Goal: Find contact information: Find contact information

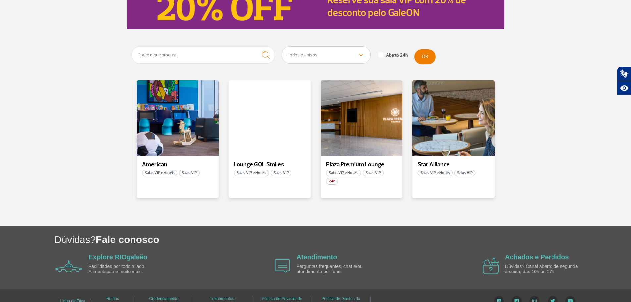
scroll to position [99, 0]
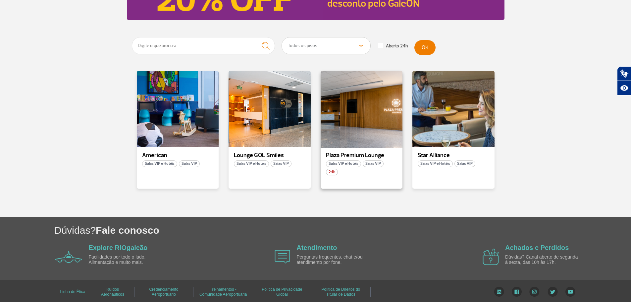
click at [349, 130] on div at bounding box center [361, 109] width 83 height 78
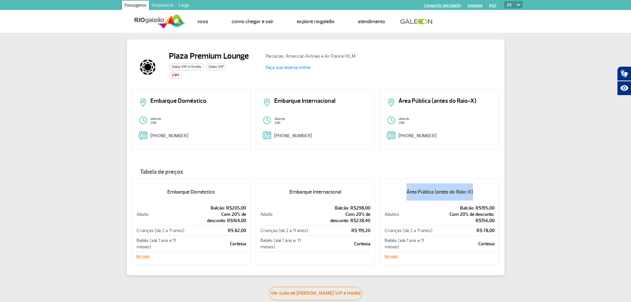
drag, startPoint x: 401, startPoint y: 188, endPoint x: 474, endPoint y: 189, distance: 73.5
click at [474, 189] on h5 "Área Pública (antes do Raio-X)" at bounding box center [439, 191] width 111 height 17
click at [392, 255] on button "Ver mais" at bounding box center [390, 256] width 13 height 4
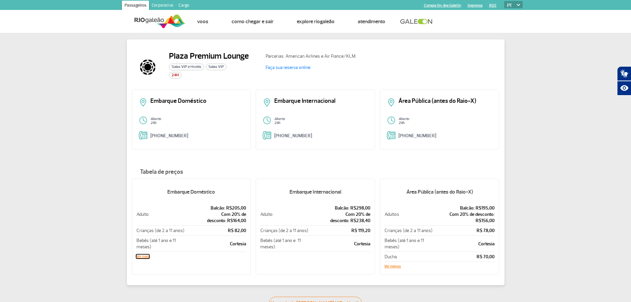
click at [144, 258] on button "Ver mais" at bounding box center [142, 256] width 13 height 4
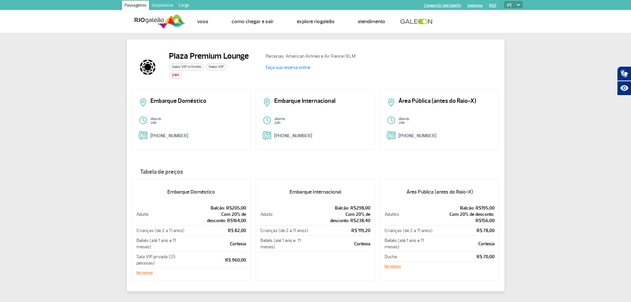
click at [109, 229] on div "Plaza Premium Lounge Salas VIP e Hotéis Salas VIP 24H Parcerias: American Airli…" at bounding box center [315, 174] width 631 height 283
drag, startPoint x: 461, startPoint y: 207, endPoint x: 483, endPoint y: 216, distance: 23.2
click at [483, 216] on td "Balcão: R$195,00 Com 20% de desconto: R$156,00" at bounding box center [464, 214] width 61 height 23
click at [484, 217] on p "Com 20% de desconto: R$156,00" at bounding box center [464, 217] width 60 height 13
click at [419, 101] on p "Área Pública (antes do Raio-X)" at bounding box center [445, 101] width 94 height 6
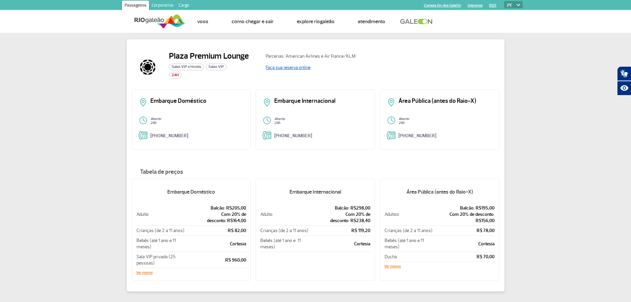
click at [272, 66] on link "Faça sua reserva online" at bounding box center [288, 68] width 45 height 6
drag, startPoint x: 352, startPoint y: 216, endPoint x: 367, endPoint y: 222, distance: 15.9
click at [367, 222] on td "Balcão: R$298,00 Com 20% de desconto: R$238,40" at bounding box center [339, 214] width 61 height 23
click at [369, 222] on p "Com 20% de desconto: R$238,40" at bounding box center [340, 217] width 61 height 13
drag, startPoint x: 368, startPoint y: 221, endPoint x: 338, endPoint y: 205, distance: 34.2
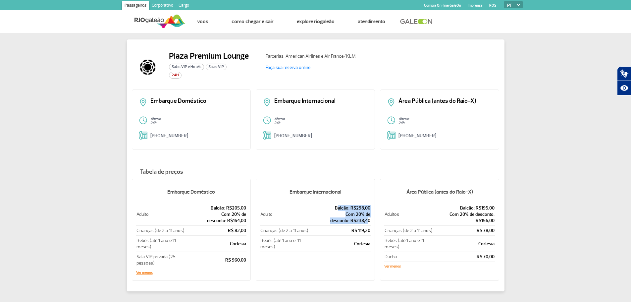
click at [338, 205] on td "Balcão: R$298,00 Com 20% de desconto: R$238,40" at bounding box center [339, 214] width 61 height 23
click at [344, 210] on p "Balcão: R$298,00" at bounding box center [340, 208] width 61 height 6
drag, startPoint x: 340, startPoint y: 206, endPoint x: 368, endPoint y: 222, distance: 32.3
click at [368, 222] on td "Balcão: R$298,00 Com 20% de desconto: R$238,40" at bounding box center [339, 214] width 61 height 23
click at [345, 205] on p "Balcão: R$298,00" at bounding box center [340, 208] width 61 height 6
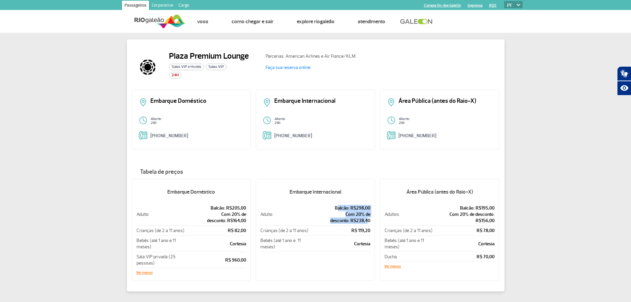
drag, startPoint x: 339, startPoint y: 209, endPoint x: 367, endPoint y: 222, distance: 31.3
click at [367, 222] on td "Balcão: R$298,00 Com 20% de desconto: R$238,40" at bounding box center [339, 214] width 61 height 23
click at [368, 219] on p "Com 20% de desconto: R$238,40" at bounding box center [340, 217] width 61 height 13
drag, startPoint x: 464, startPoint y: 207, endPoint x: 493, endPoint y: 222, distance: 32.4
click at [493, 222] on td "Balcão: R$195,00 Com 20% de desconto: R$156,00" at bounding box center [464, 214] width 61 height 23
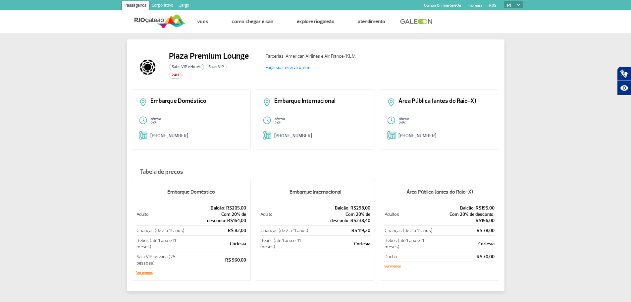
click at [507, 233] on div "Plaza Premium Lounge Salas VIP e Hotéis Salas VIP 24H Parcerias: American Airli…" at bounding box center [315, 174] width 631 height 283
click at [398, 266] on button "Ver menos" at bounding box center [392, 266] width 17 height 4
click at [423, 189] on h5 "Área Pública (antes do Raio-X)" at bounding box center [439, 191] width 111 height 17
click at [386, 256] on button "Ver mais" at bounding box center [390, 256] width 13 height 4
click at [287, 66] on link "Faça sua reserva online" at bounding box center [288, 68] width 45 height 6
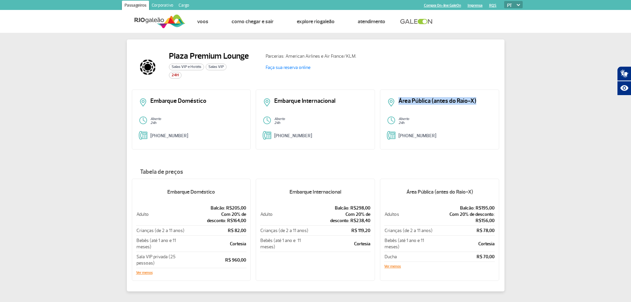
drag, startPoint x: 400, startPoint y: 98, endPoint x: 475, endPoint y: 101, distance: 74.6
click at [475, 101] on p "Área Pública (antes do Raio-X)" at bounding box center [445, 101] width 94 height 6
click at [483, 109] on div "Área Pública (antes do Raio-X)" at bounding box center [439, 104] width 105 height 13
drag, startPoint x: 315, startPoint y: 67, endPoint x: 322, endPoint y: 73, distance: 9.2
click at [257, 65] on div "Plaza Premium Lounge Salas VIP e Hotéis Salas VIP 24H Parcerias: American Airli…" at bounding box center [316, 70] width 368 height 38
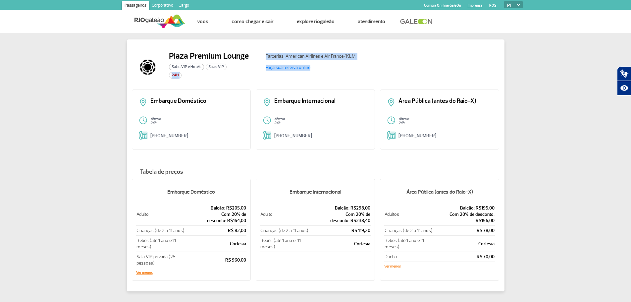
click at [327, 72] on div "Parcerias: American Airlines e Air France/KLM. Faça sua reserva online" at bounding box center [379, 67] width 239 height 32
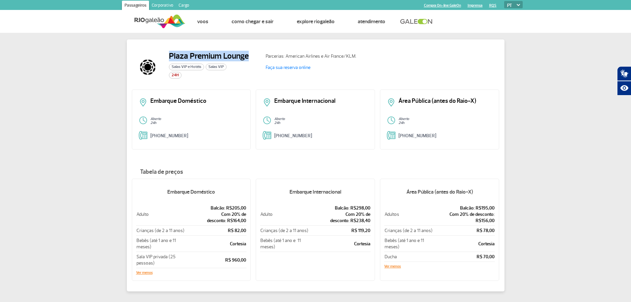
drag, startPoint x: 237, startPoint y: 53, endPoint x: 168, endPoint y: 55, distance: 69.9
click at [168, 55] on div "Plaza Premium Lounge Salas VIP e Hotéis Salas VIP 24H" at bounding box center [196, 67] width 129 height 32
drag, startPoint x: 171, startPoint y: 53, endPoint x: 149, endPoint y: 10, distance: 48.7
click at [171, 53] on h2 "Plaza Premium Lounge" at bounding box center [209, 56] width 80 height 10
click at [438, 69] on li "Faça sua reserva online" at bounding box center [383, 68] width 234 height 6
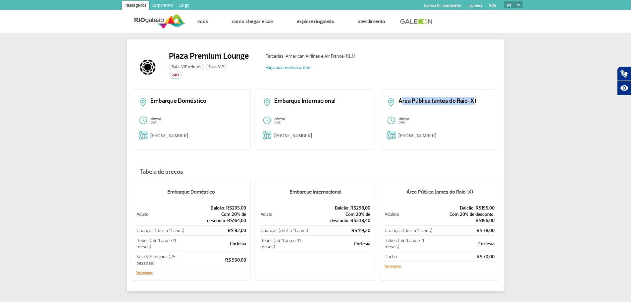
drag, startPoint x: 403, startPoint y: 101, endPoint x: 473, endPoint y: 101, distance: 70.2
click at [473, 101] on p "Área Pública (antes do Raio-X)" at bounding box center [445, 101] width 94 height 6
click at [485, 117] on p "Aberto" at bounding box center [445, 119] width 94 height 4
drag, startPoint x: 171, startPoint y: 54, endPoint x: 250, endPoint y: 57, distance: 79.5
click at [250, 57] on div "Plaza Premium Lounge Salas VIP e Hotéis Salas VIP 24H" at bounding box center [196, 67] width 129 height 32
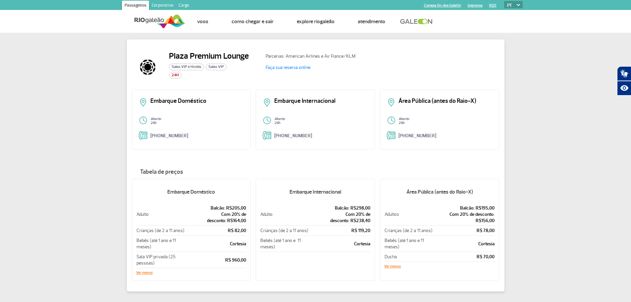
click at [388, 76] on div "Parcerias: American Airlines e Air France/KLM. Faça sua reserva online" at bounding box center [379, 67] width 239 height 32
drag, startPoint x: 396, startPoint y: 102, endPoint x: 479, endPoint y: 102, distance: 82.1
click at [479, 102] on div "Área Pública (antes do Raio-X)" at bounding box center [439, 104] width 105 height 13
click at [480, 103] on p "Área Pública (antes do Raio-X)" at bounding box center [445, 101] width 94 height 6
click at [397, 267] on button "Ver menos" at bounding box center [392, 266] width 17 height 4
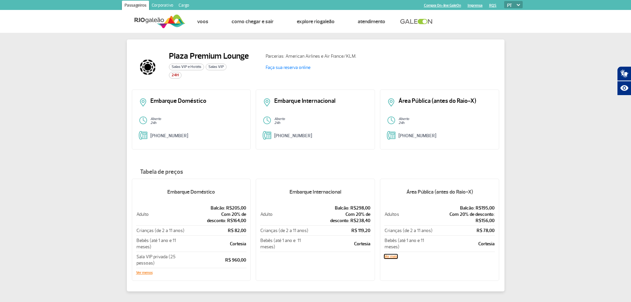
click at [392, 256] on button "Ver mais" at bounding box center [390, 256] width 13 height 4
click at [382, 151] on div "Embarque Doméstico Aberto 24h [PHONE_NUMBER] Embarque Internacional Aberto 24h …" at bounding box center [316, 121] width 368 height 65
drag, startPoint x: 401, startPoint y: 102, endPoint x: 474, endPoint y: 102, distance: 72.2
click at [474, 102] on p "Área Pública (antes do Raio-X)" at bounding box center [445, 101] width 94 height 6
click at [474, 104] on p "Área Pública (antes do Raio-X)" at bounding box center [445, 101] width 94 height 6
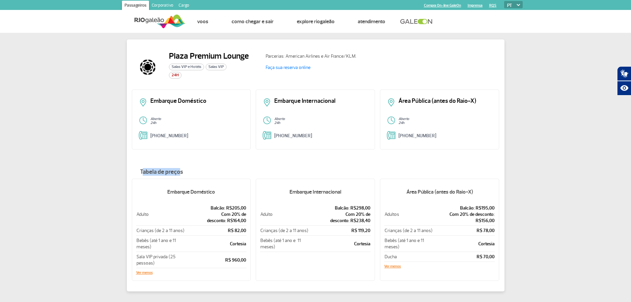
drag, startPoint x: 142, startPoint y: 170, endPoint x: 179, endPoint y: 174, distance: 37.3
click at [179, 174] on h4 "Tabela de preços" at bounding box center [316, 172] width 368 height 7
click at [262, 171] on h4 "Tabela de preços" at bounding box center [316, 172] width 368 height 7
drag, startPoint x: 292, startPoint y: 193, endPoint x: 340, endPoint y: 193, distance: 48.4
click at [340, 193] on h5 "Embarque Internacional" at bounding box center [315, 191] width 111 height 17
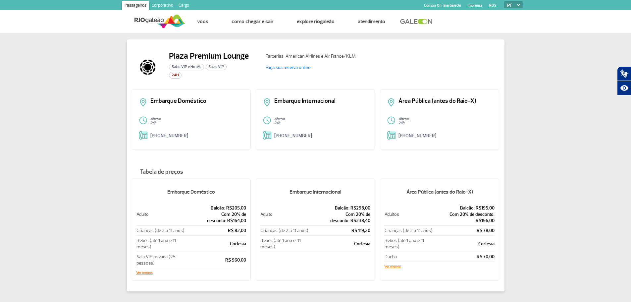
click at [356, 182] on div "Embarque Internacional Adulto Balcão: R$298,00 Com 20% de desconto: R$238,40 Cr…" at bounding box center [315, 230] width 119 height 102
drag, startPoint x: 173, startPoint y: 56, endPoint x: 242, endPoint y: 59, distance: 68.9
click at [242, 59] on h2 "Plaza Premium Lounge" at bounding box center [209, 56] width 80 height 10
click at [244, 60] on h2 "Plaza Premium Lounge" at bounding box center [209, 56] width 80 height 10
drag, startPoint x: 244, startPoint y: 56, endPoint x: 174, endPoint y: 51, distance: 70.1
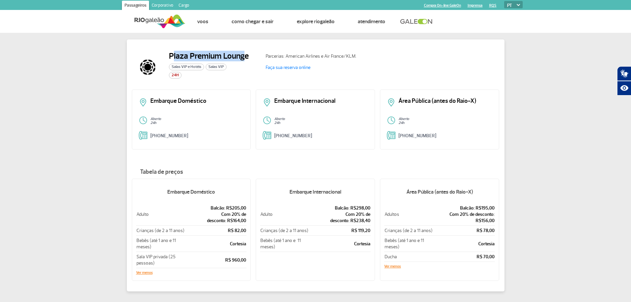
click at [174, 51] on h2 "Plaza Premium Lounge" at bounding box center [209, 56] width 80 height 10
click at [175, 53] on h2 "Plaza Premium Lounge" at bounding box center [209, 56] width 80 height 10
drag, startPoint x: 171, startPoint y: 58, endPoint x: 243, endPoint y: 57, distance: 71.5
click at [243, 57] on h2 "Plaza Premium Lounge" at bounding box center [209, 56] width 80 height 10
click at [244, 59] on h2 "Plaza Premium Lounge" at bounding box center [209, 56] width 80 height 10
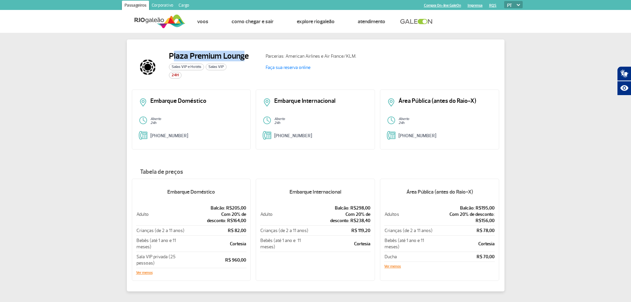
drag, startPoint x: 244, startPoint y: 57, endPoint x: 173, endPoint y: 57, distance: 70.9
click at [173, 57] on h2 "Plaza Premium Lounge" at bounding box center [209, 56] width 80 height 10
click at [178, 62] on div "Plaza Premium Lounge Salas VIP e Hotéis Salas VIP 24H" at bounding box center [209, 67] width 80 height 32
drag, startPoint x: 182, startPoint y: 194, endPoint x: 214, endPoint y: 192, distance: 32.2
click at [214, 192] on h5 "Embarque Doméstico" at bounding box center [191, 191] width 111 height 17
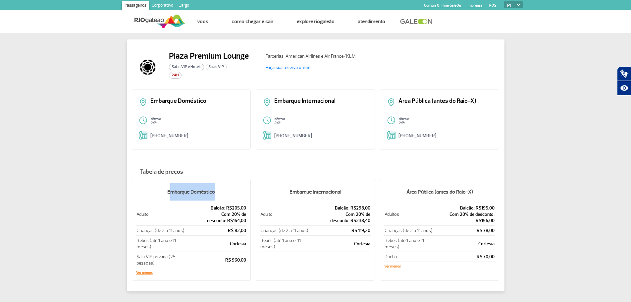
click at [214, 192] on h5 "Embarque Doméstico" at bounding box center [191, 191] width 111 height 17
drag, startPoint x: 212, startPoint y: 190, endPoint x: 169, endPoint y: 193, distance: 43.1
click at [169, 193] on h5 "Embarque Doméstico" at bounding box center [191, 191] width 111 height 17
click at [183, 199] on h5 "Embarque Doméstico" at bounding box center [191, 191] width 111 height 17
drag, startPoint x: 293, startPoint y: 191, endPoint x: 340, endPoint y: 193, distance: 47.1
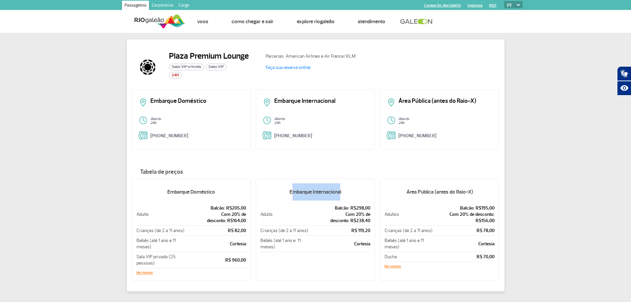
click at [340, 193] on h5 "Embarque Internacional" at bounding box center [315, 191] width 111 height 17
click at [362, 199] on h5 "Embarque Internacional" at bounding box center [315, 191] width 111 height 17
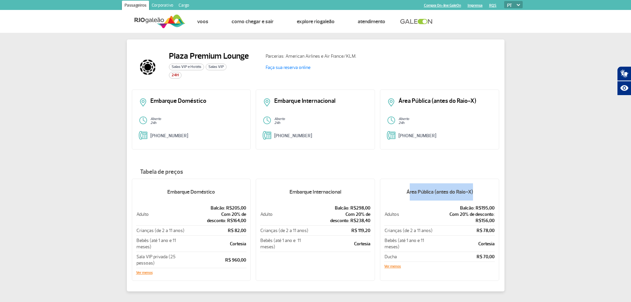
drag, startPoint x: 408, startPoint y: 194, endPoint x: 473, endPoint y: 193, distance: 64.9
click at [473, 193] on h5 "Área Pública (antes do Raio-X)" at bounding box center [439, 191] width 111 height 17
click at [463, 188] on h5 "Área Pública (antes do Raio-X)" at bounding box center [439, 191] width 111 height 17
click at [285, 67] on link "Faça sua reserva online" at bounding box center [288, 68] width 45 height 6
drag, startPoint x: 193, startPoint y: 136, endPoint x: 151, endPoint y: 134, distance: 41.8
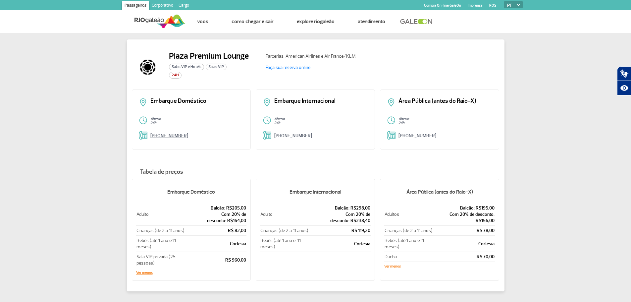
click at [151, 134] on p "[PHONE_NUMBER]" at bounding box center [197, 135] width 94 height 5
copy link "[PHONE_NUMBER]"
